Goal: Find specific fact: Find specific fact

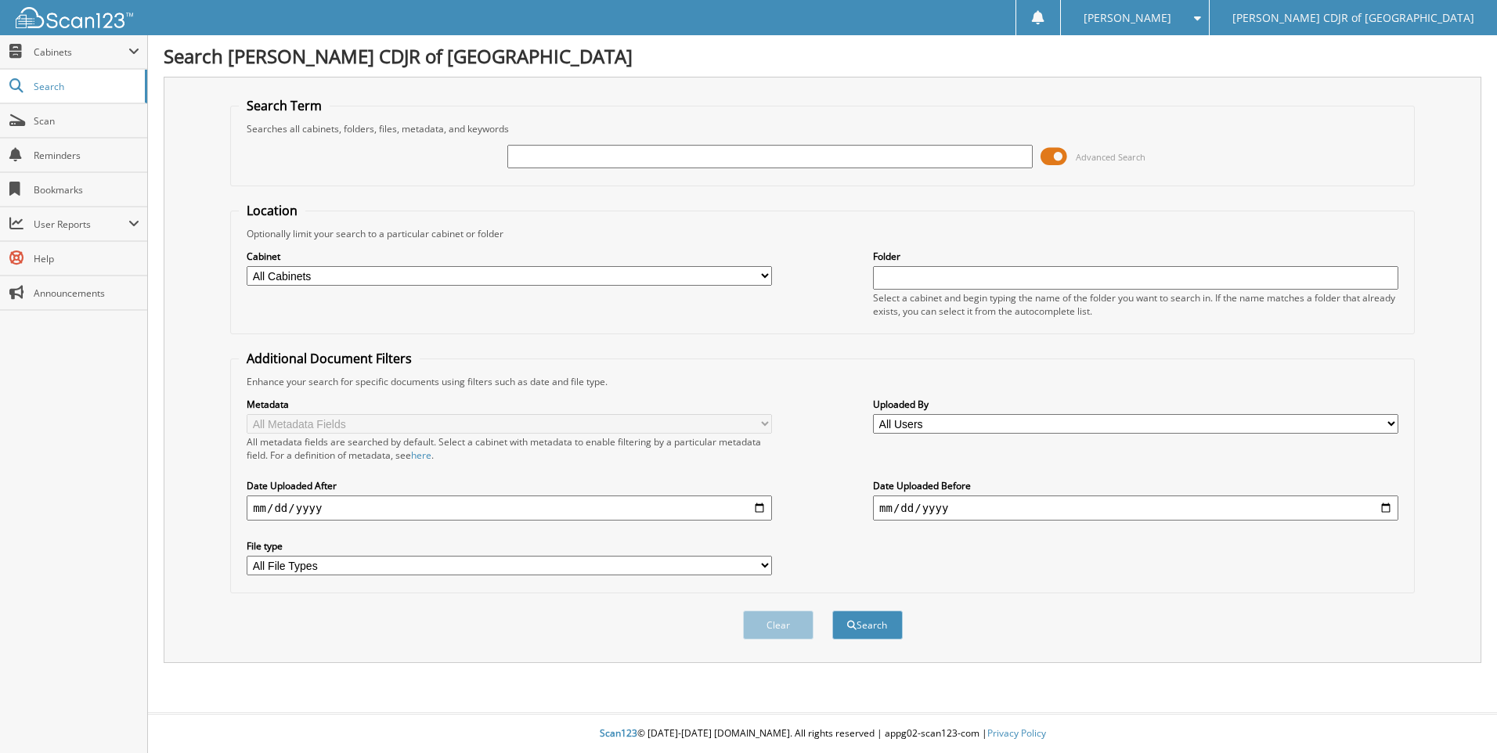
click at [525, 152] on input "text" at bounding box center [769, 156] width 525 height 23
type input "69851"
click at [832, 611] on button "Search" at bounding box center [867, 625] width 70 height 29
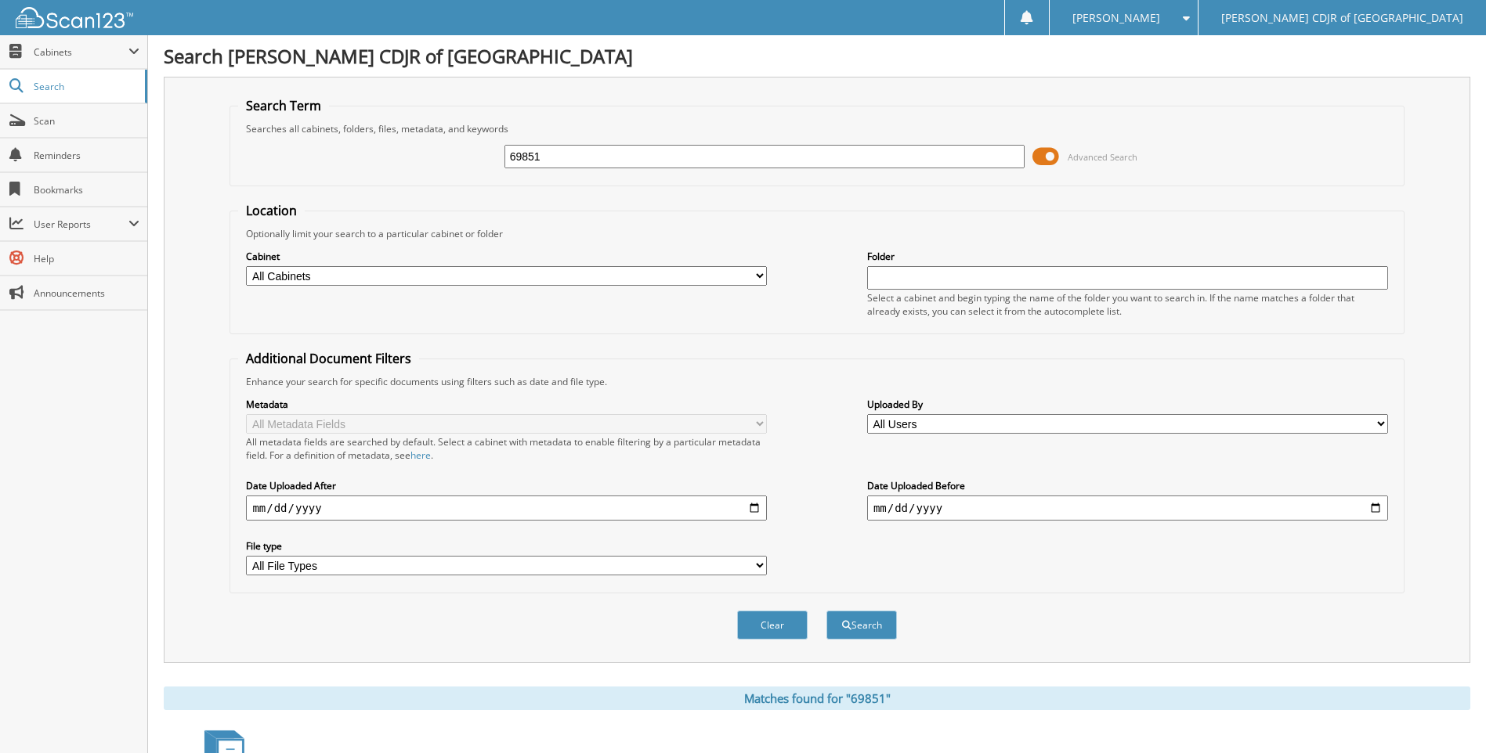
scroll to position [222, 0]
